Goal: Find specific fact: Find specific fact

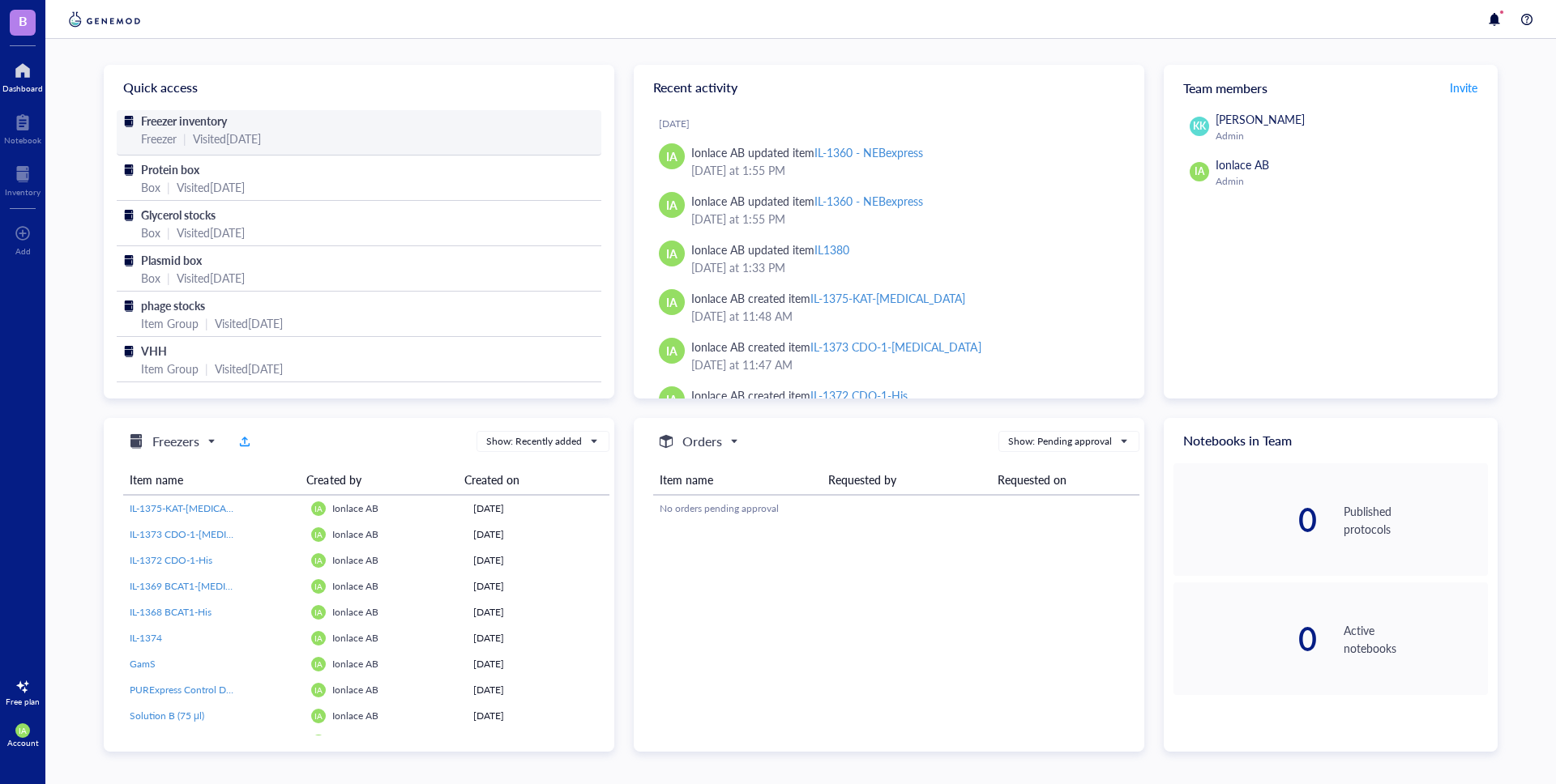
click at [216, 125] on span "Freezer inventory" at bounding box center [184, 120] width 86 height 17
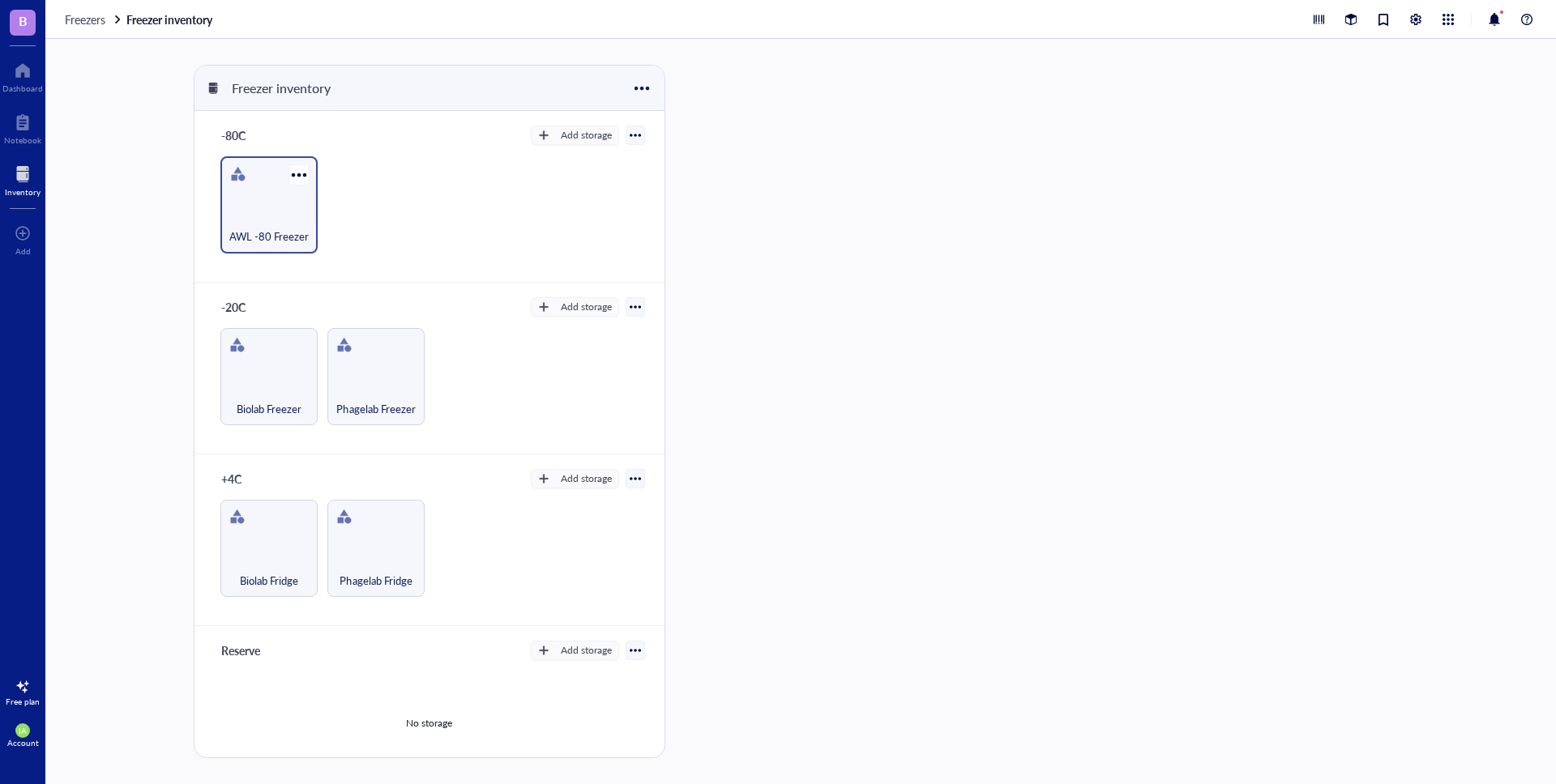
click at [259, 206] on div "AWL -80 Freezer" at bounding box center [269, 206] width 98 height 98
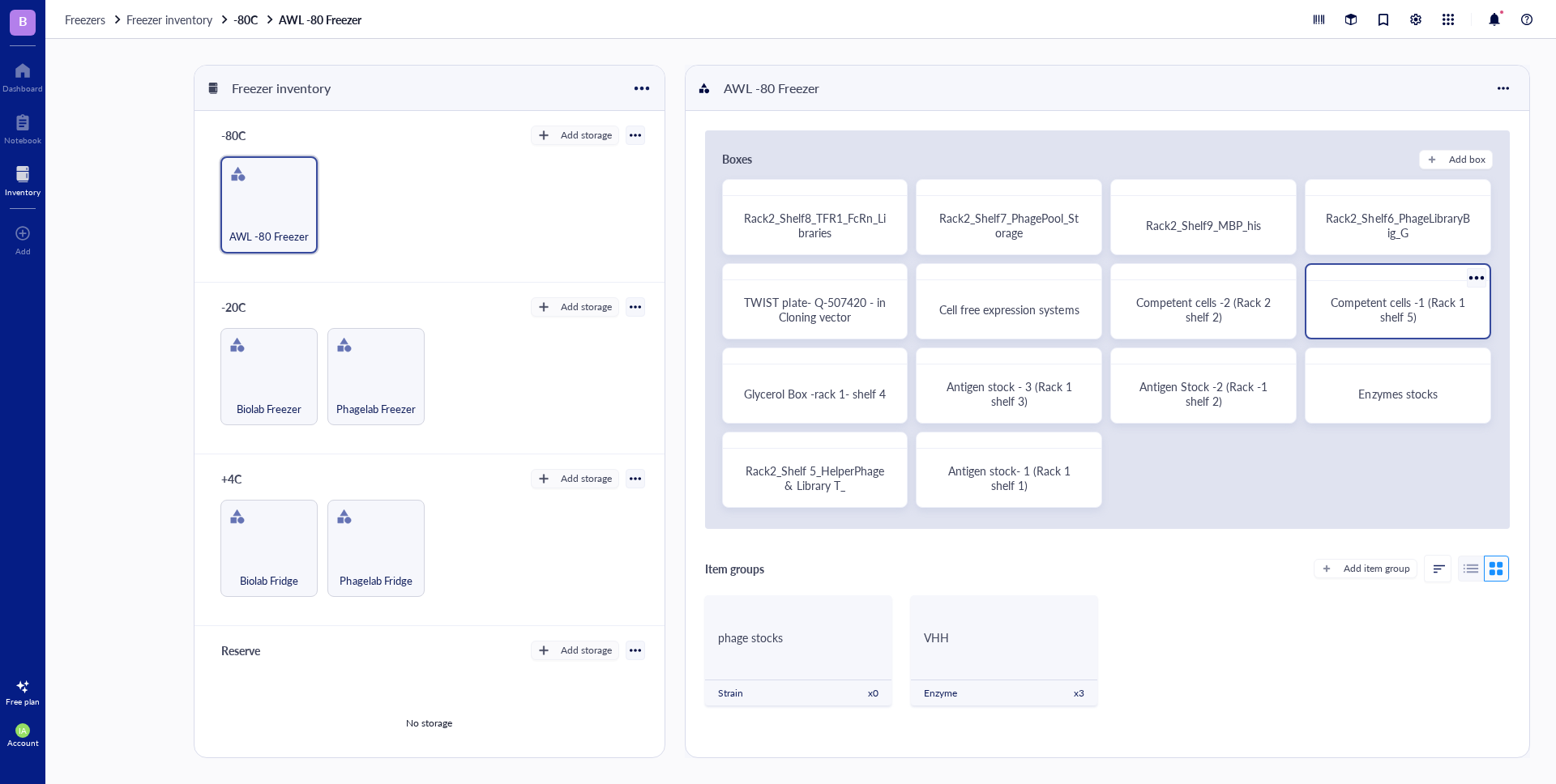
click at [1379, 313] on span "Competent cells -1 (Rack 1 shelf 5)" at bounding box center [1399, 309] width 138 height 30
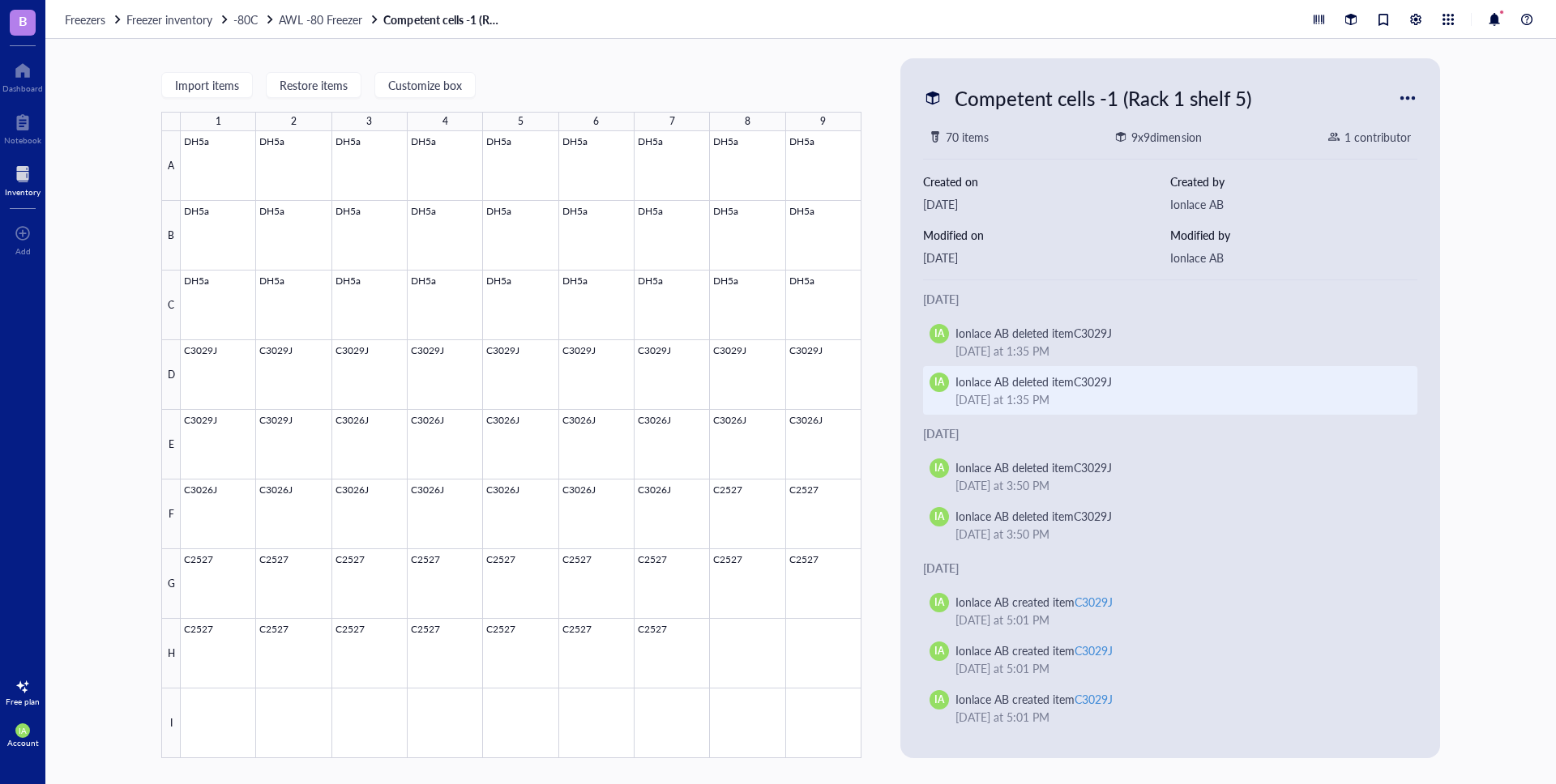
scroll to position [6, 0]
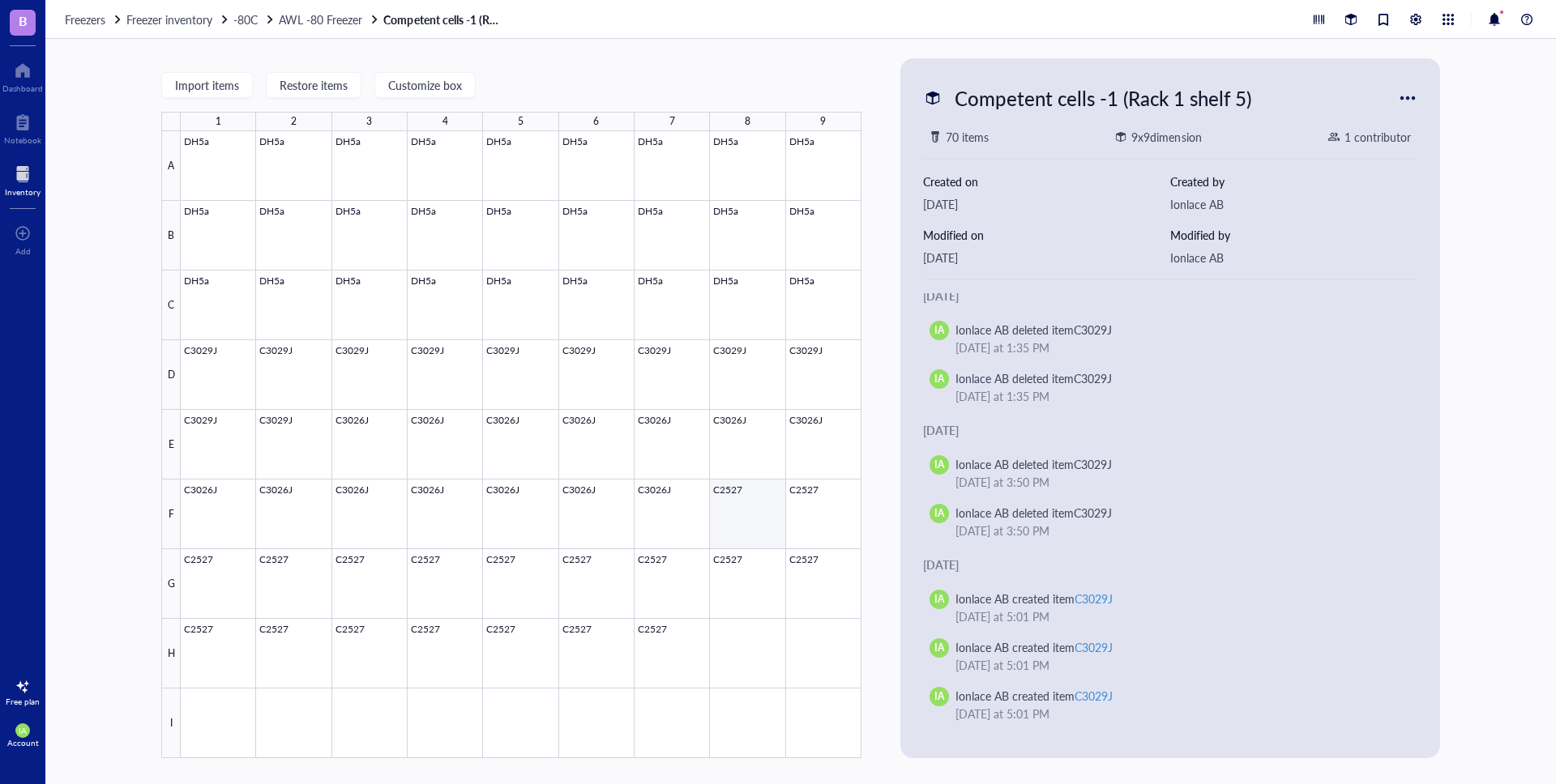
click at [748, 510] on div at bounding box center [520, 445] width 680 height 627
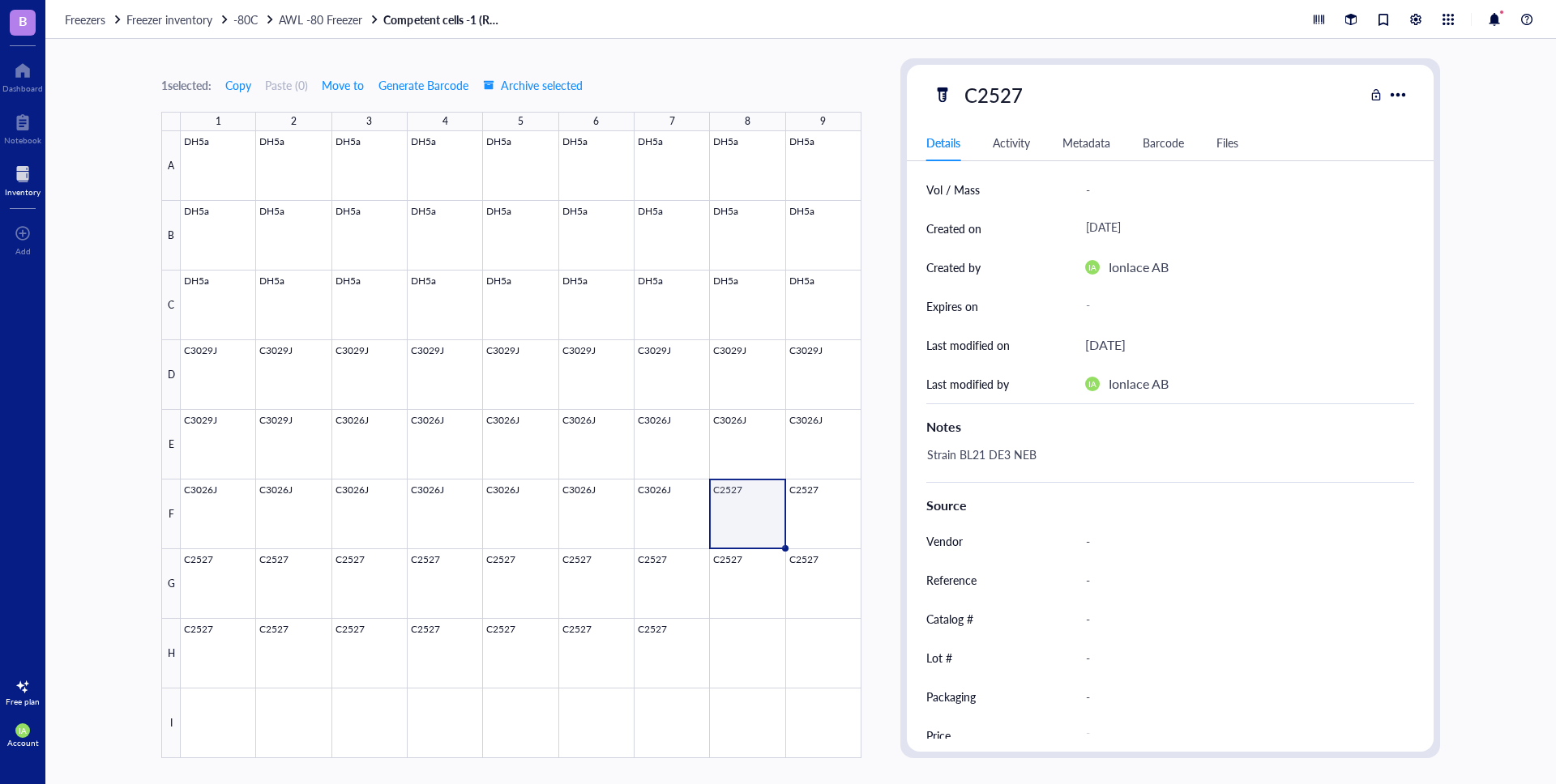
scroll to position [137, 0]
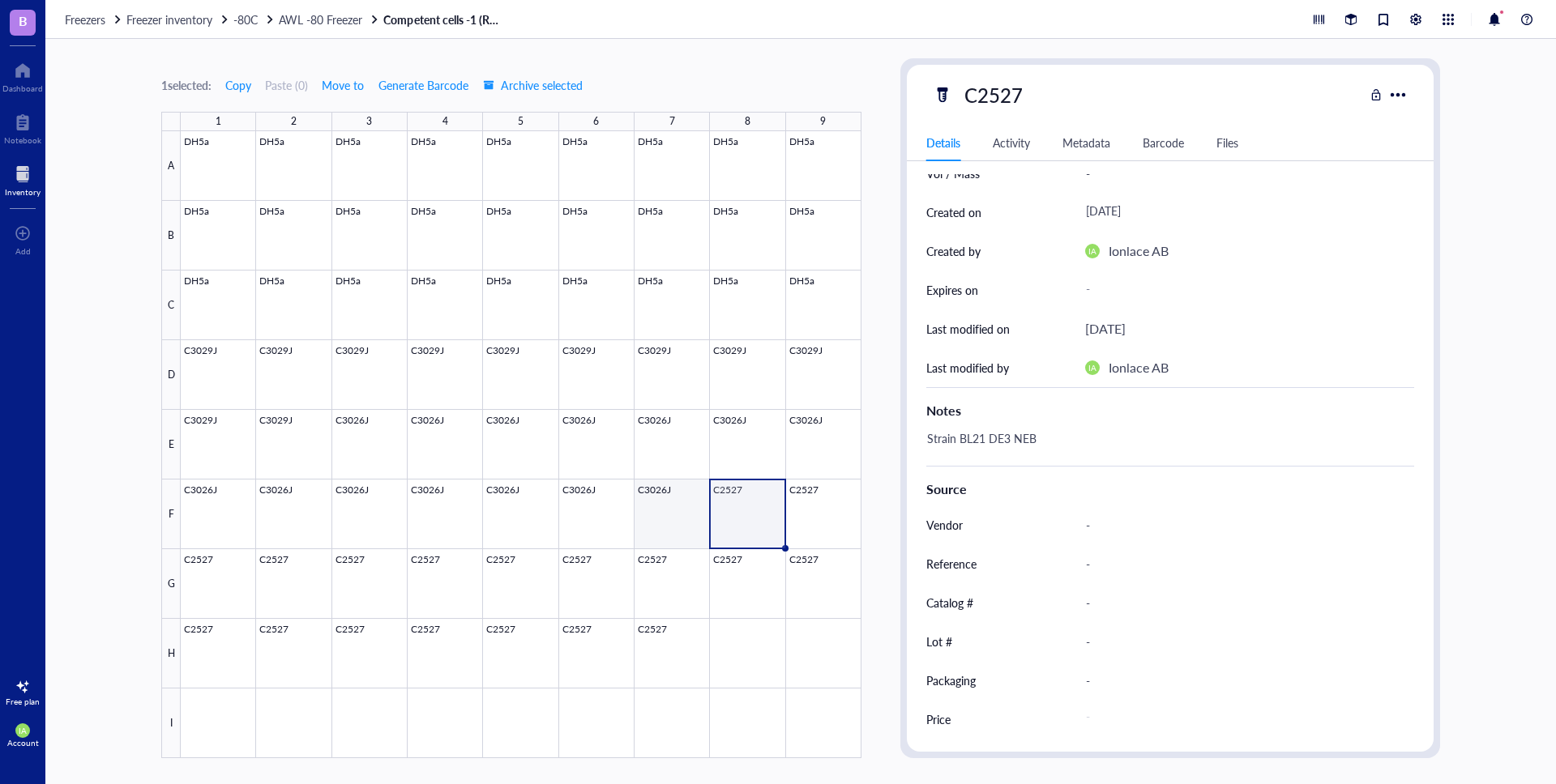
click at [662, 520] on div at bounding box center [520, 445] width 680 height 627
click at [668, 397] on div at bounding box center [520, 445] width 680 height 627
click at [662, 500] on div at bounding box center [520, 445] width 680 height 627
click at [745, 564] on div at bounding box center [520, 445] width 680 height 627
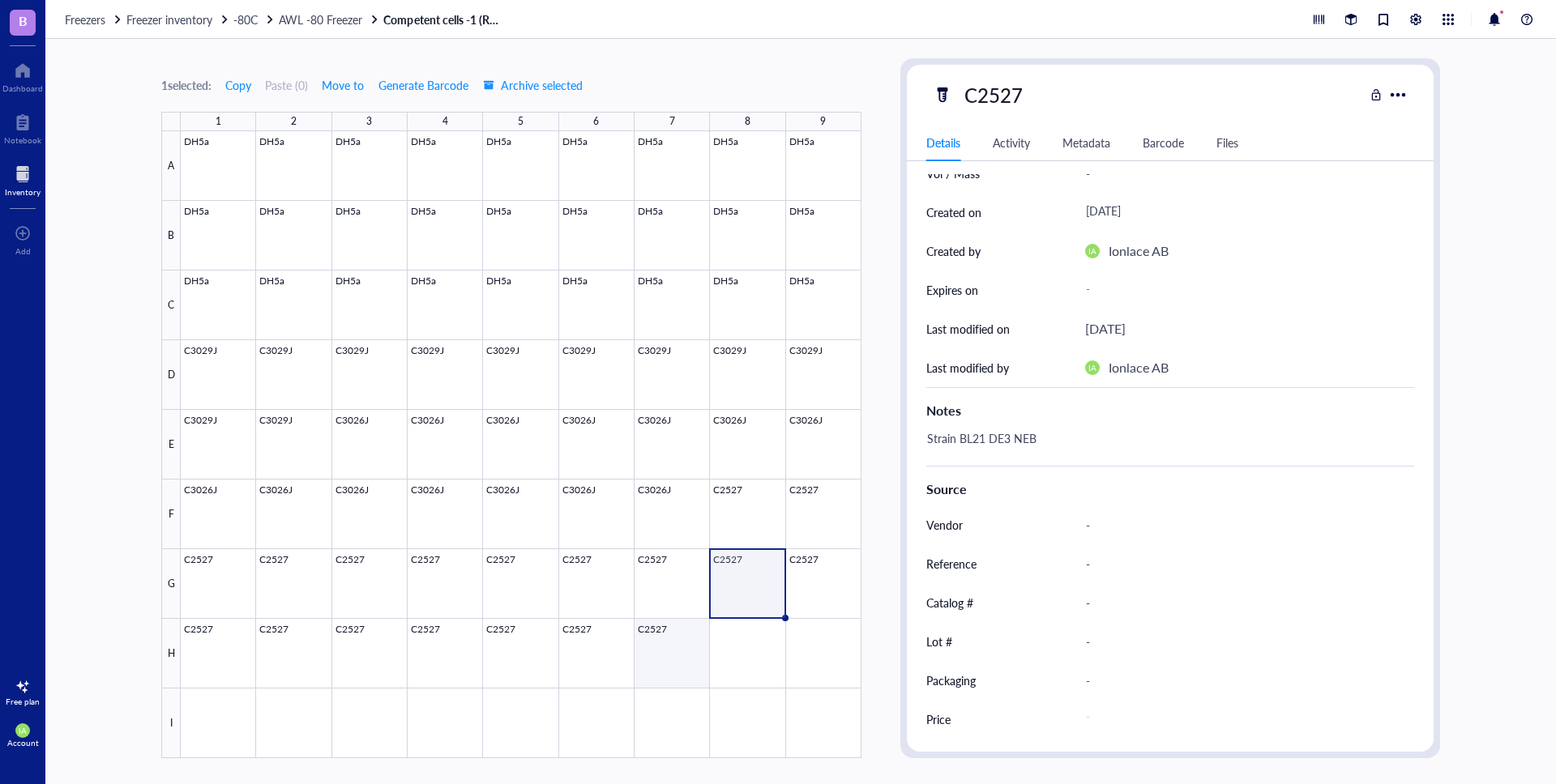
click at [646, 633] on div at bounding box center [520, 445] width 680 height 627
click at [584, 360] on div at bounding box center [520, 445] width 680 height 627
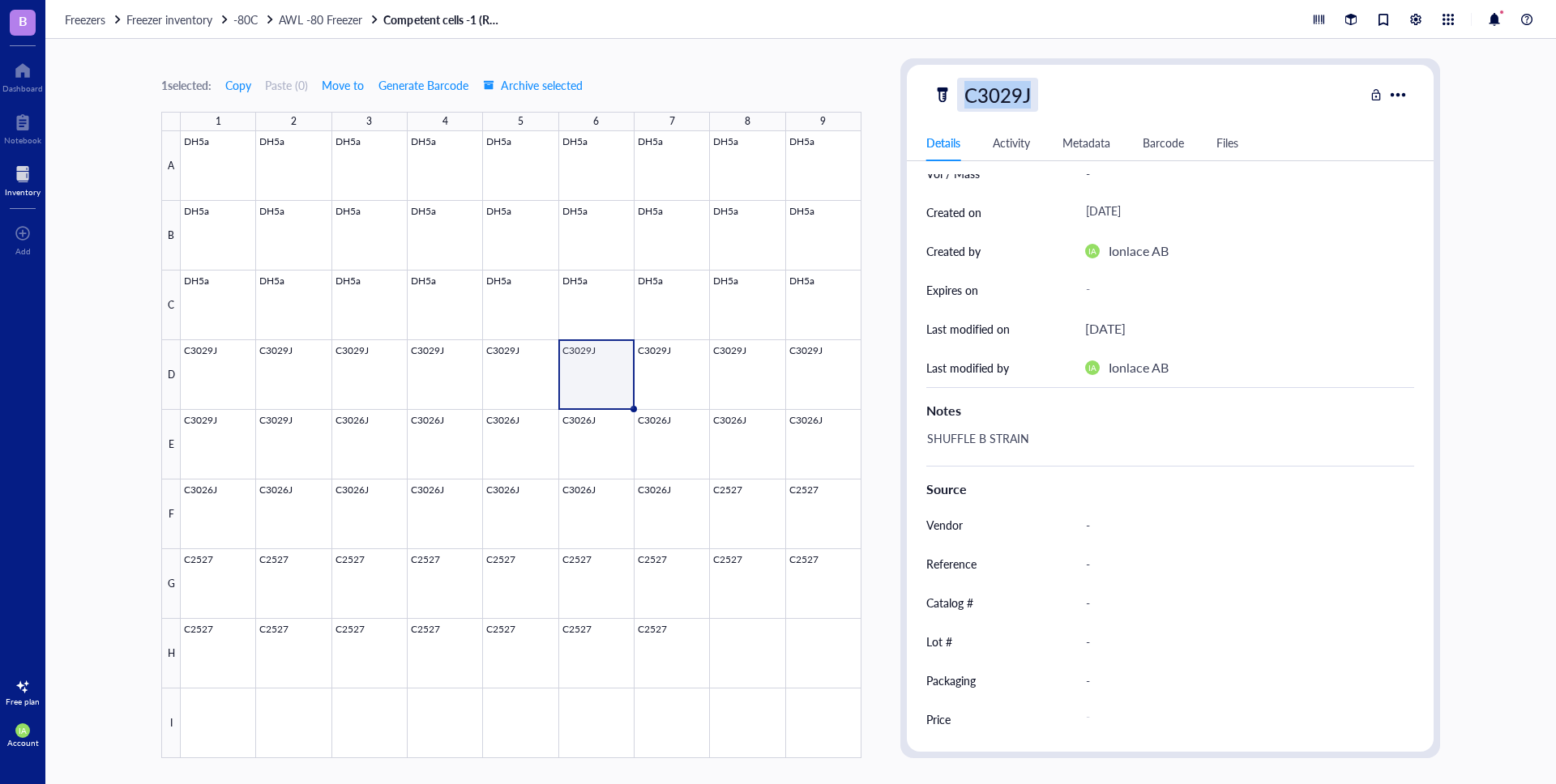
drag, startPoint x: 1038, startPoint y: 98, endPoint x: 969, endPoint y: 102, distance: 69.1
click at [969, 102] on div "C3029J" at bounding box center [1148, 94] width 431 height 34
copy div "C3029J"
click at [606, 428] on div at bounding box center [520, 445] width 680 height 627
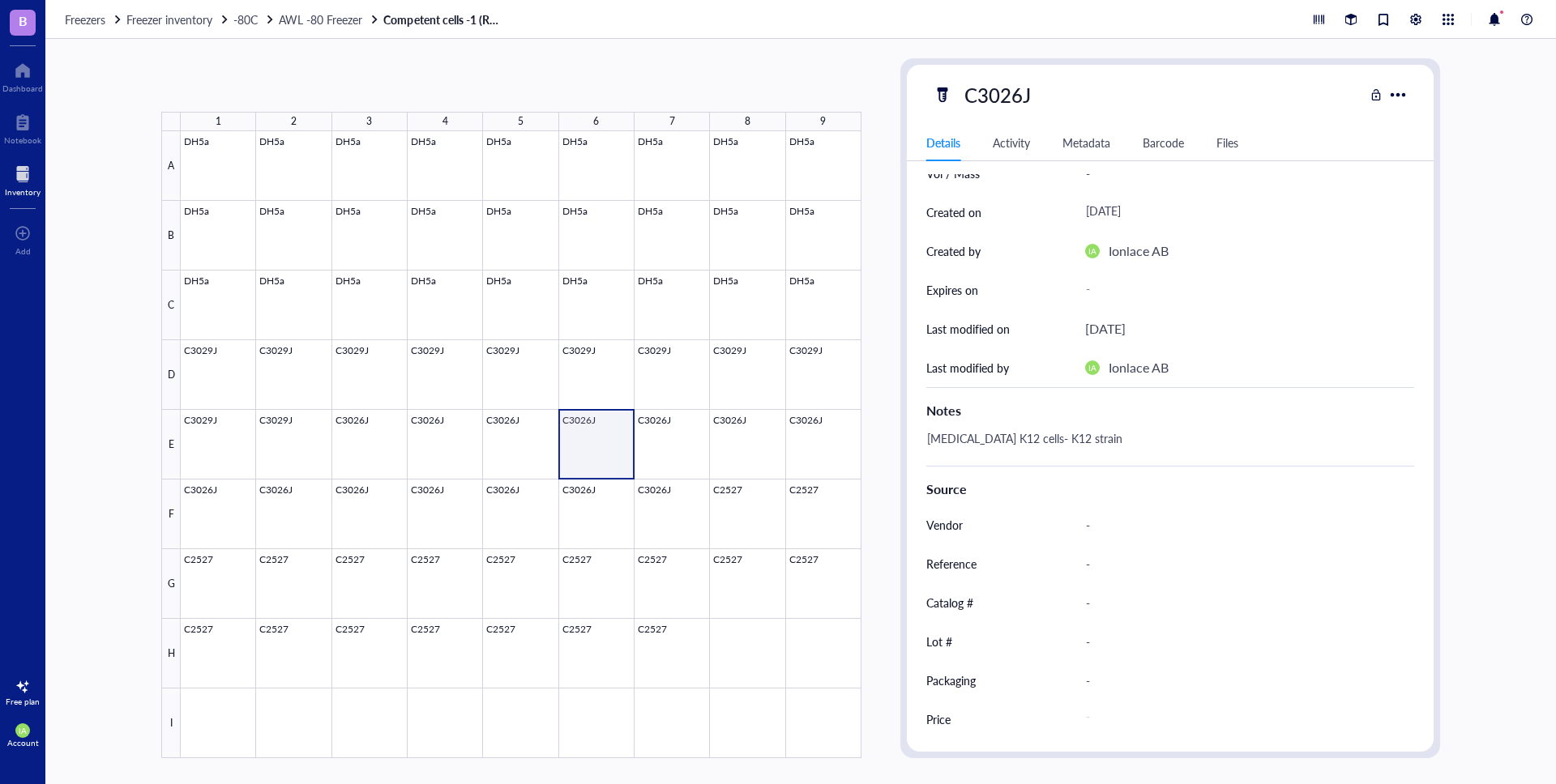
click at [599, 434] on div at bounding box center [520, 445] width 680 height 627
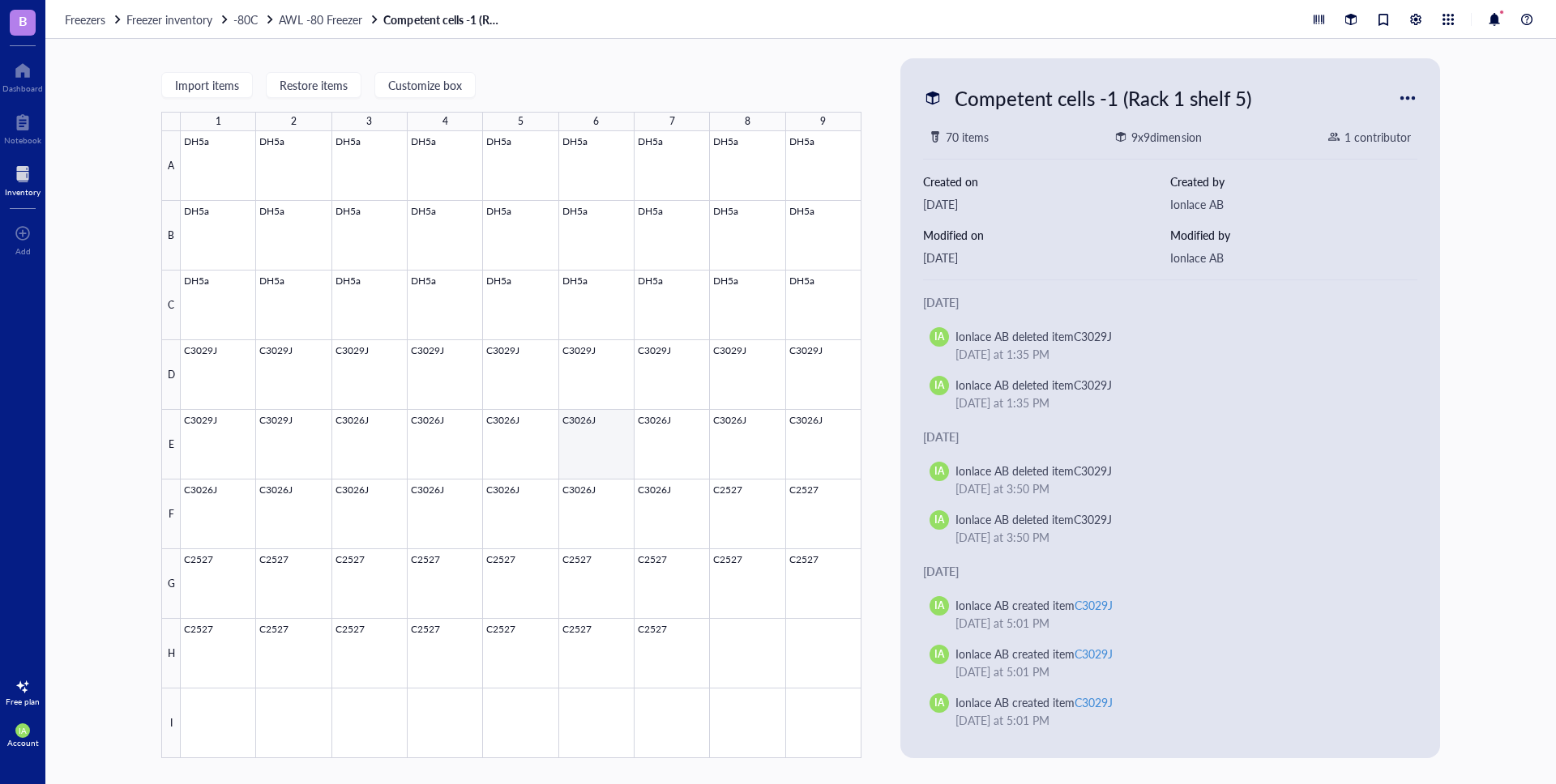
click at [599, 434] on div at bounding box center [520, 445] width 680 height 627
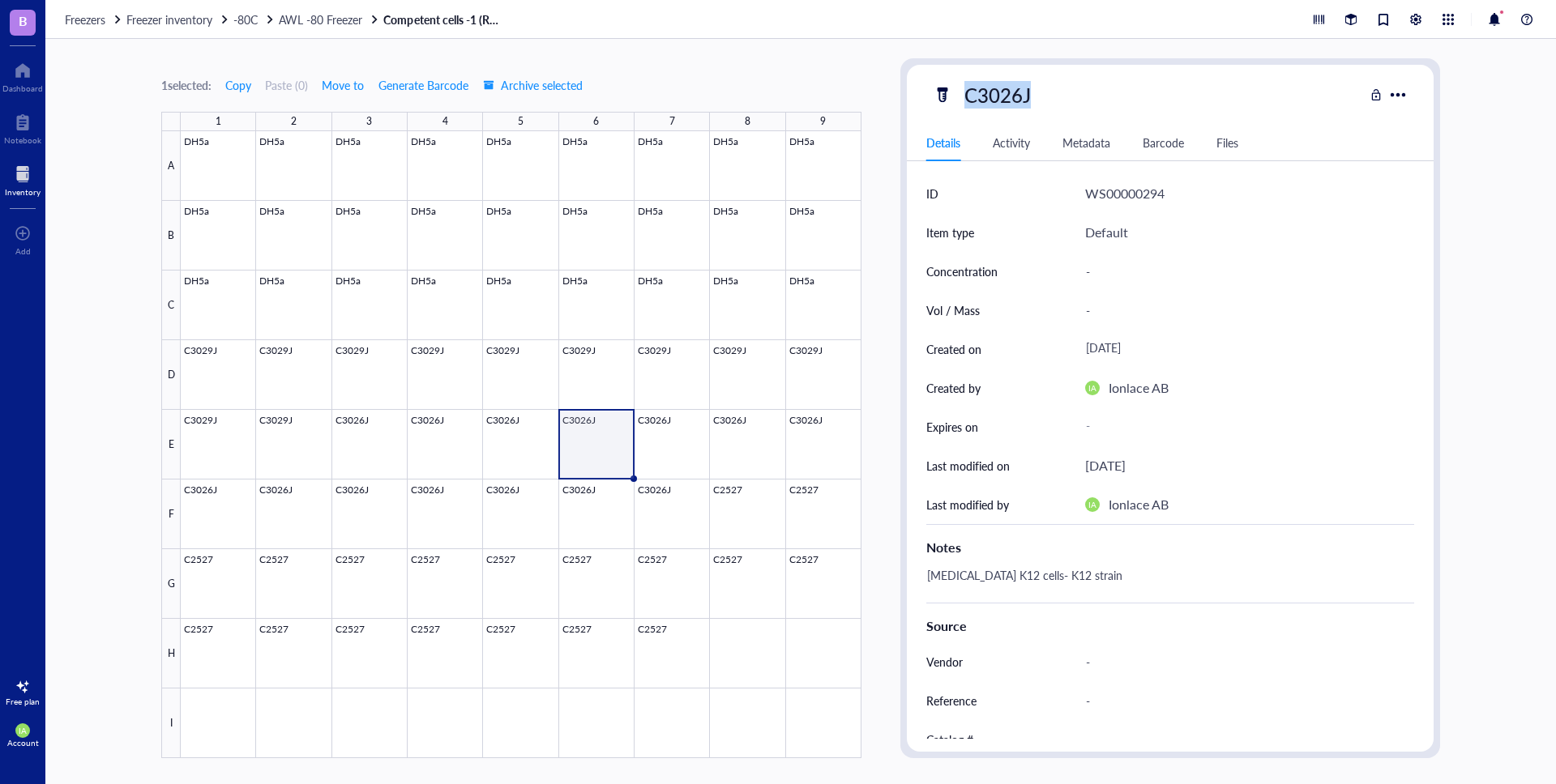
drag, startPoint x: 1032, startPoint y: 97, endPoint x: 951, endPoint y: 102, distance: 81.2
click at [951, 102] on div "C3026J" at bounding box center [1148, 94] width 431 height 34
copy div "C3026J"
click at [607, 645] on div at bounding box center [520, 445] width 680 height 627
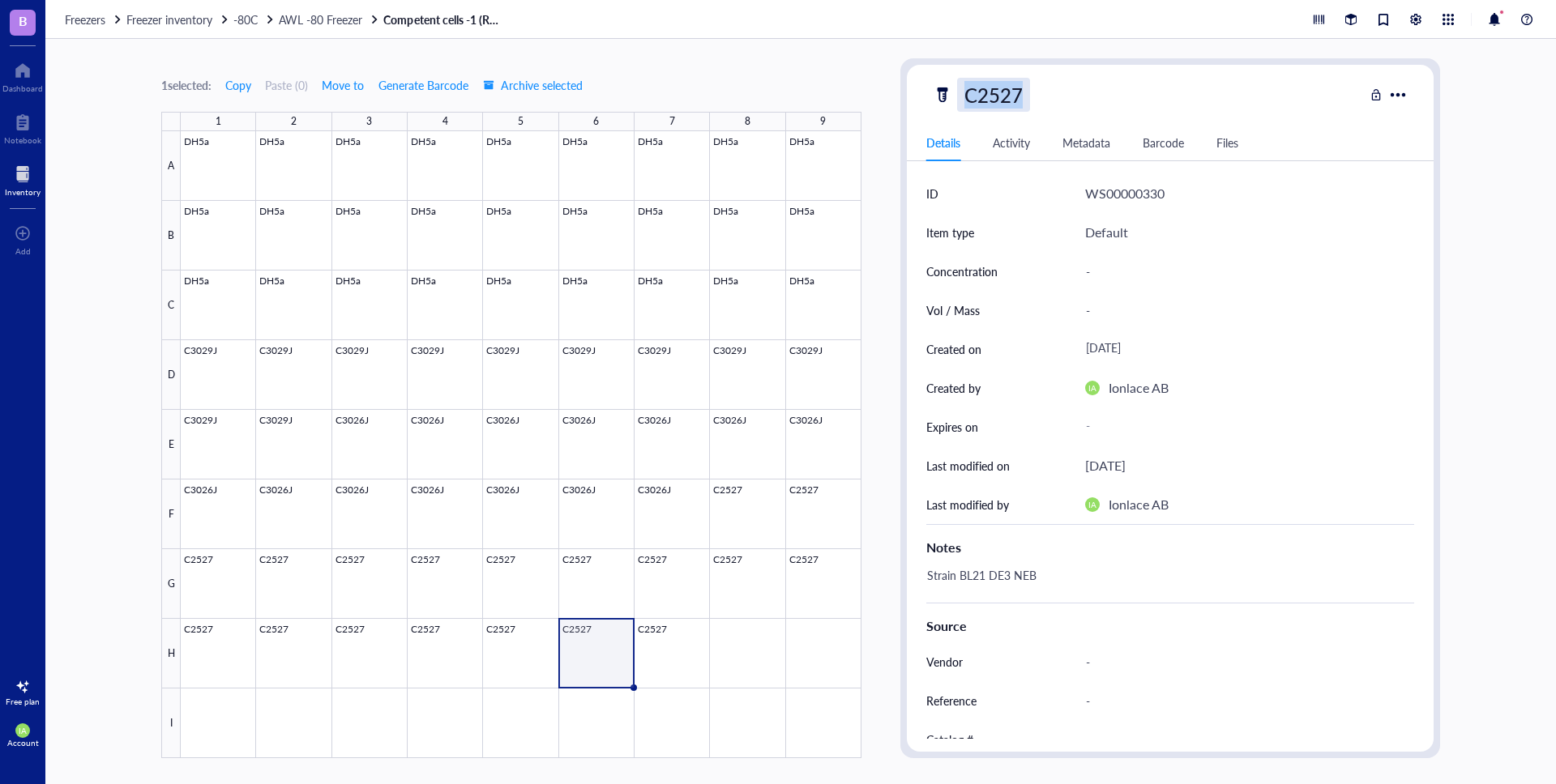
drag, startPoint x: 1032, startPoint y: 98, endPoint x: 965, endPoint y: 108, distance: 67.7
click at [965, 108] on div "C2527" at bounding box center [1148, 94] width 431 height 34
copy div "C2527"
click at [349, 20] on span "AWL -80 Freezer" at bounding box center [321, 19] width 84 height 17
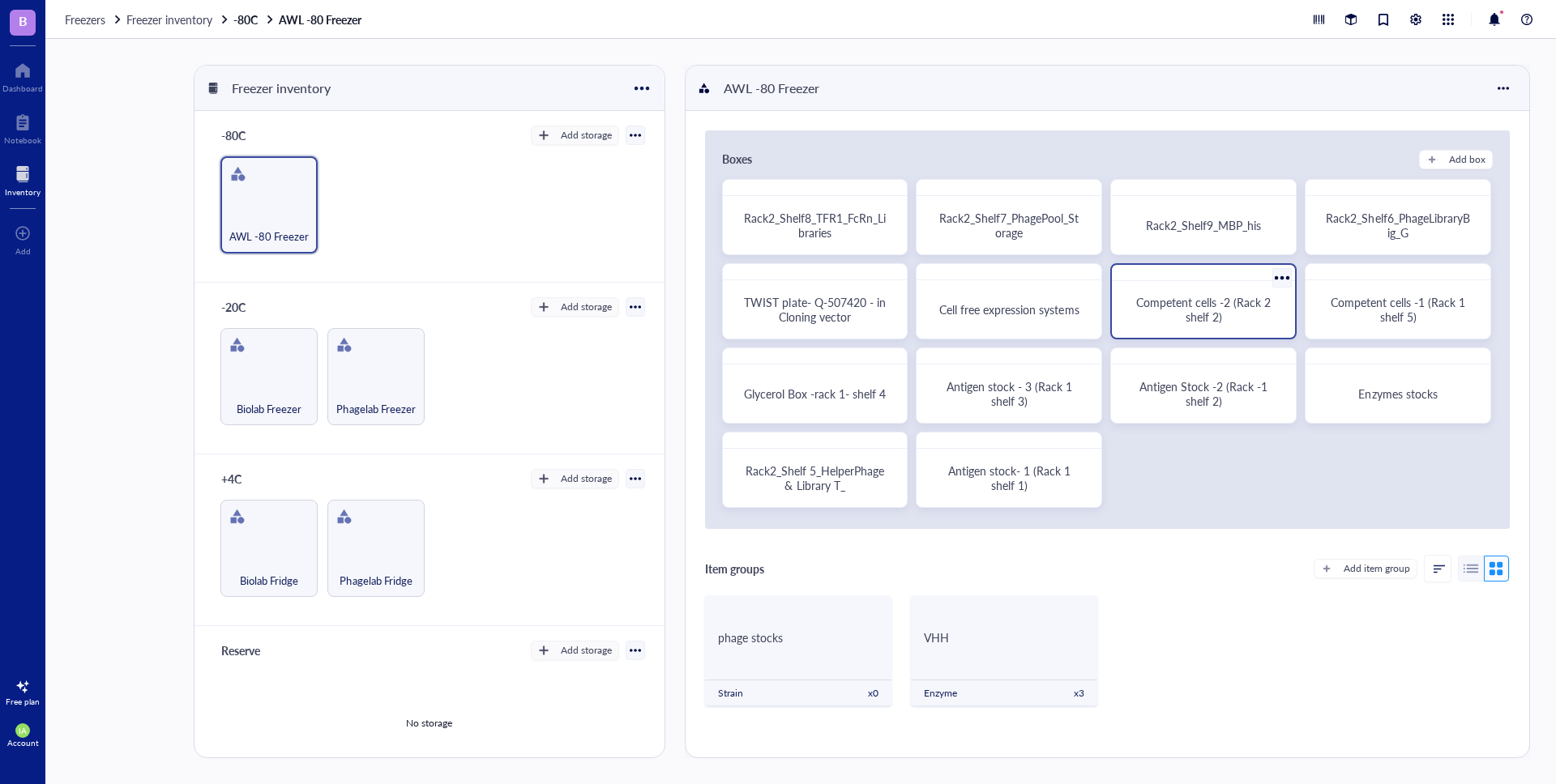
click at [1215, 312] on span "Competent cells -2 (Rack 2 shelf 2)" at bounding box center [1205, 309] width 138 height 30
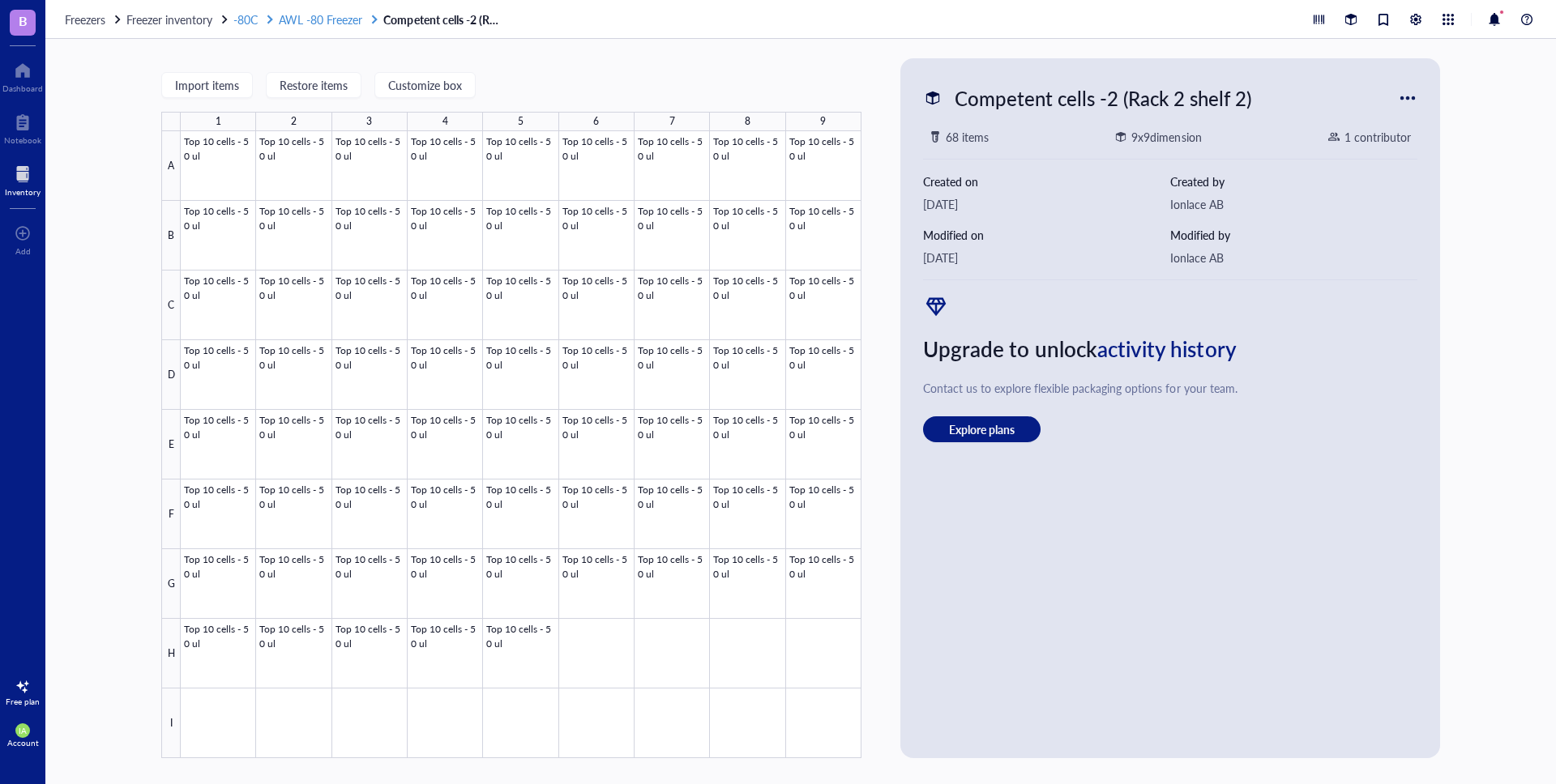
click at [295, 23] on span "AWL -80 Freezer" at bounding box center [321, 19] width 84 height 17
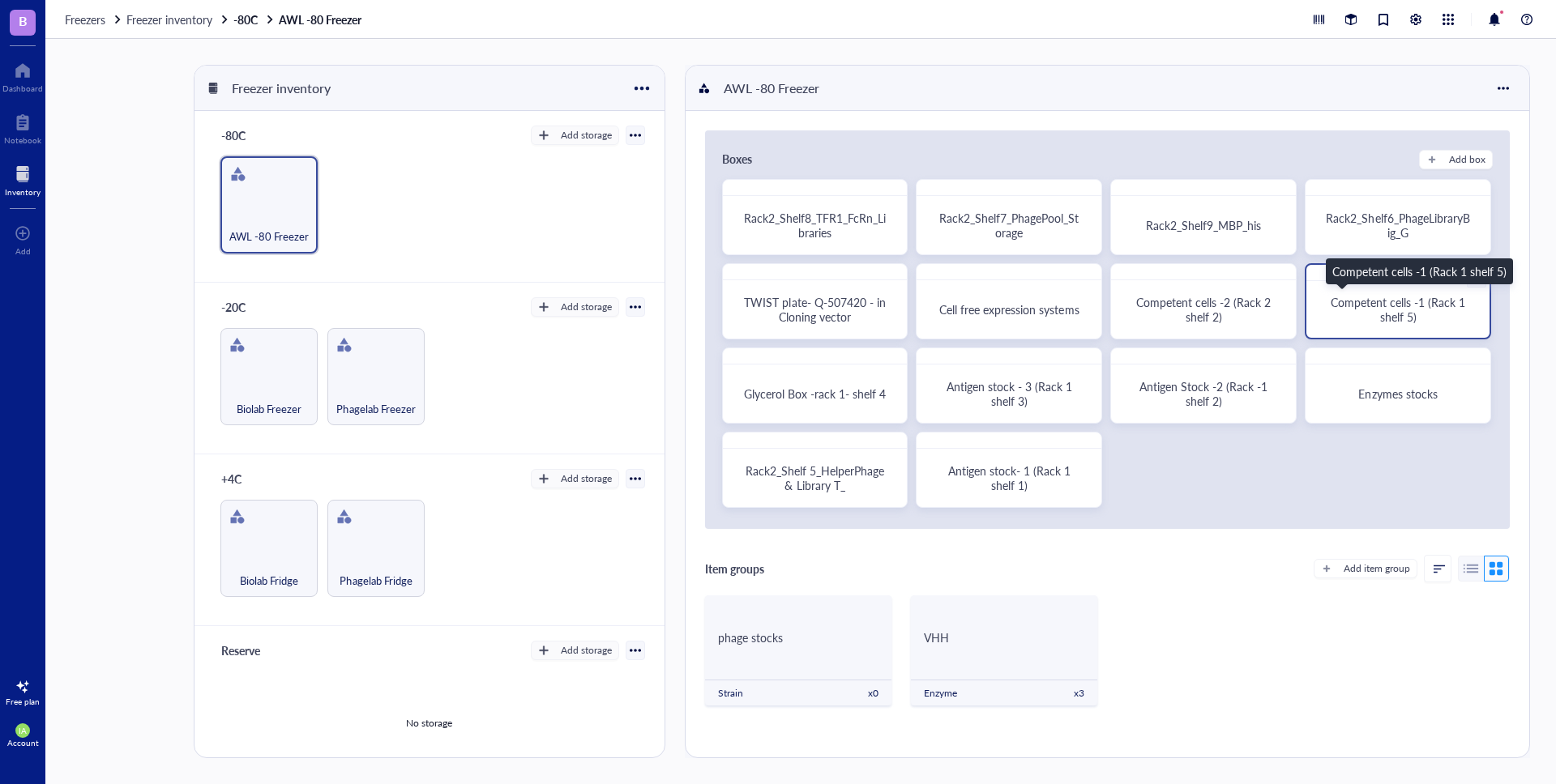
click at [1414, 321] on div "Competent cells -1 (Rack 1 shelf 5)" at bounding box center [1398, 309] width 145 height 29
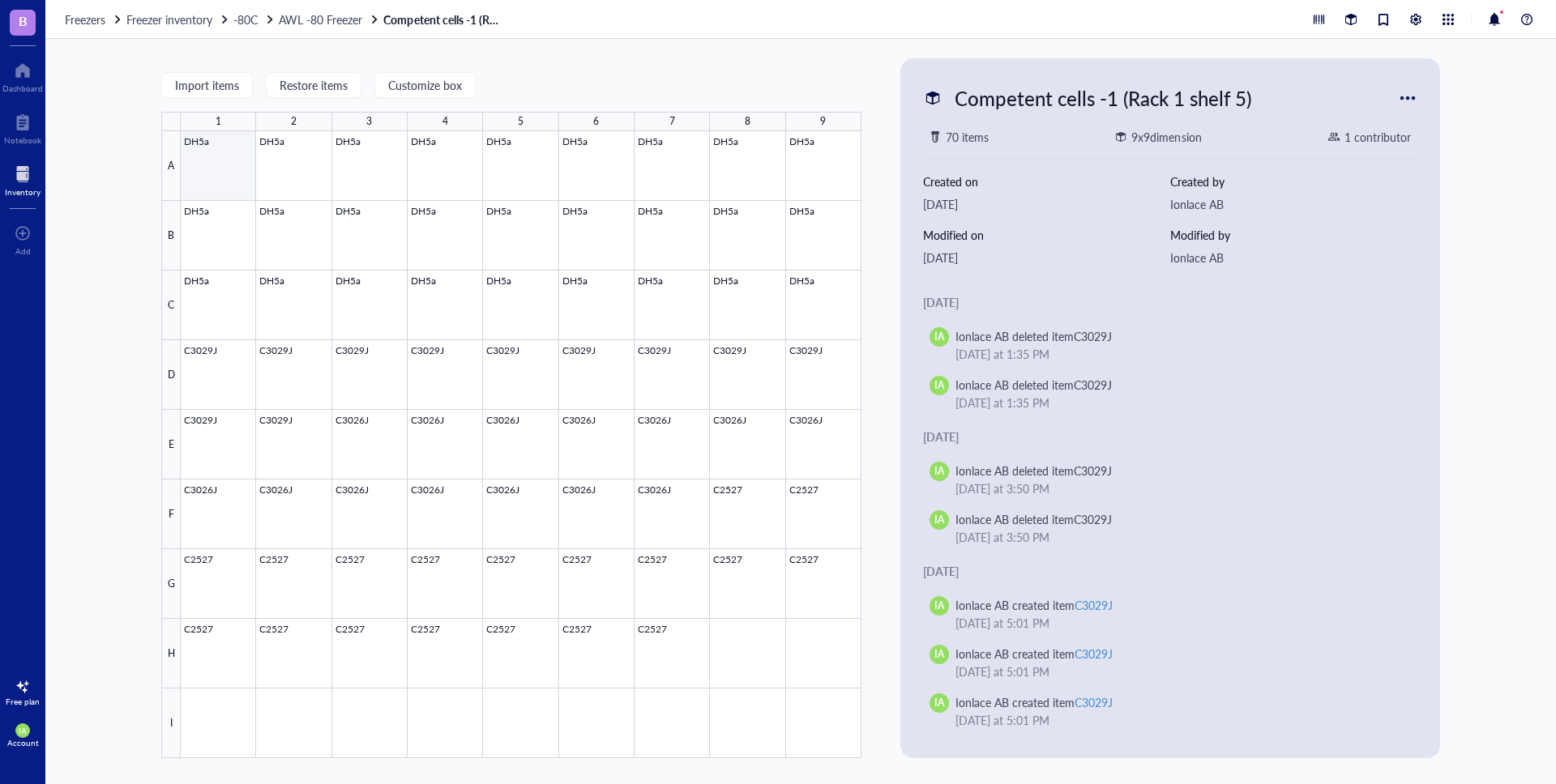
click at [220, 150] on div at bounding box center [520, 445] width 680 height 627
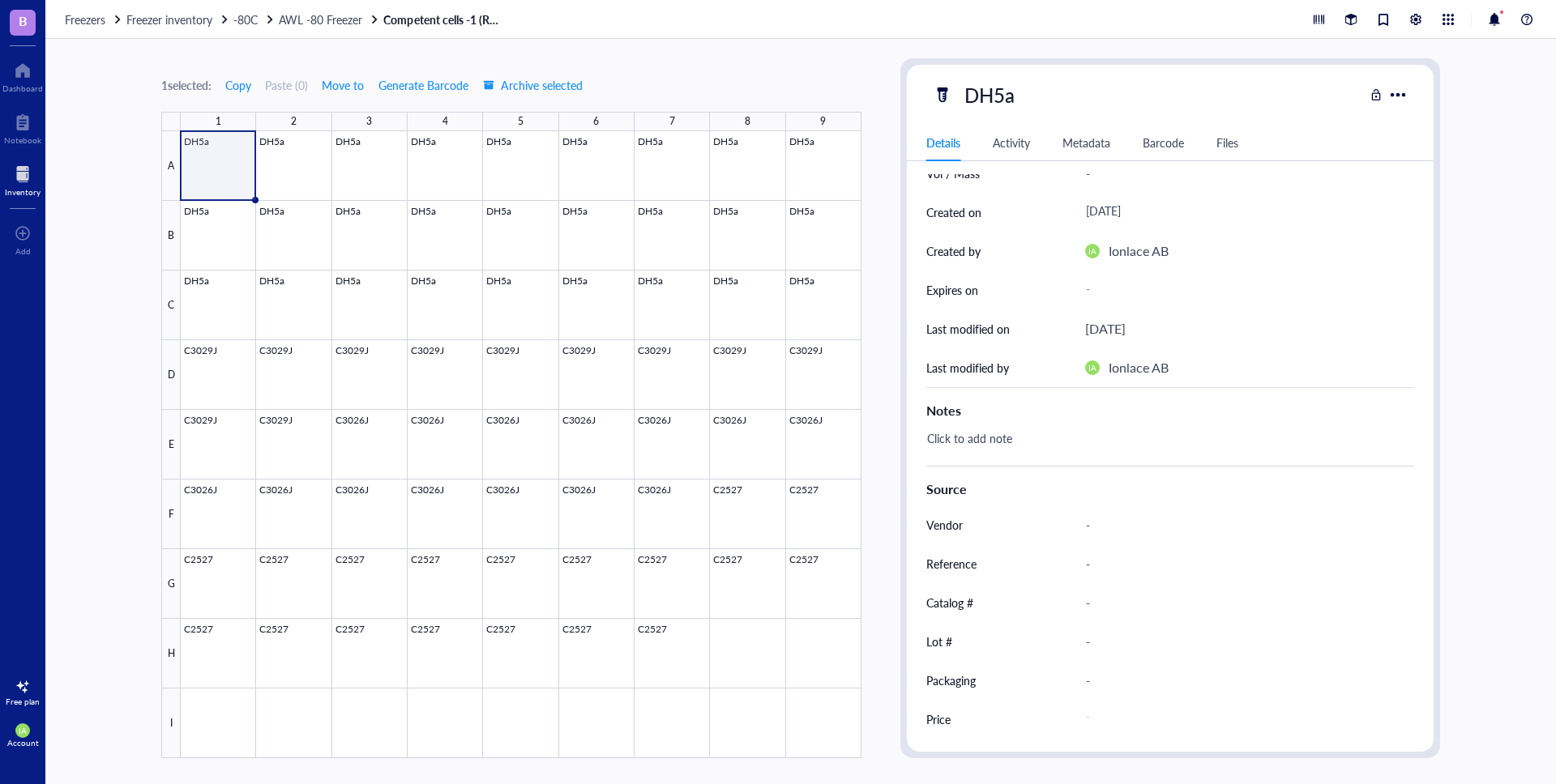
scroll to position [137, 0]
